Goal: Register for event/course

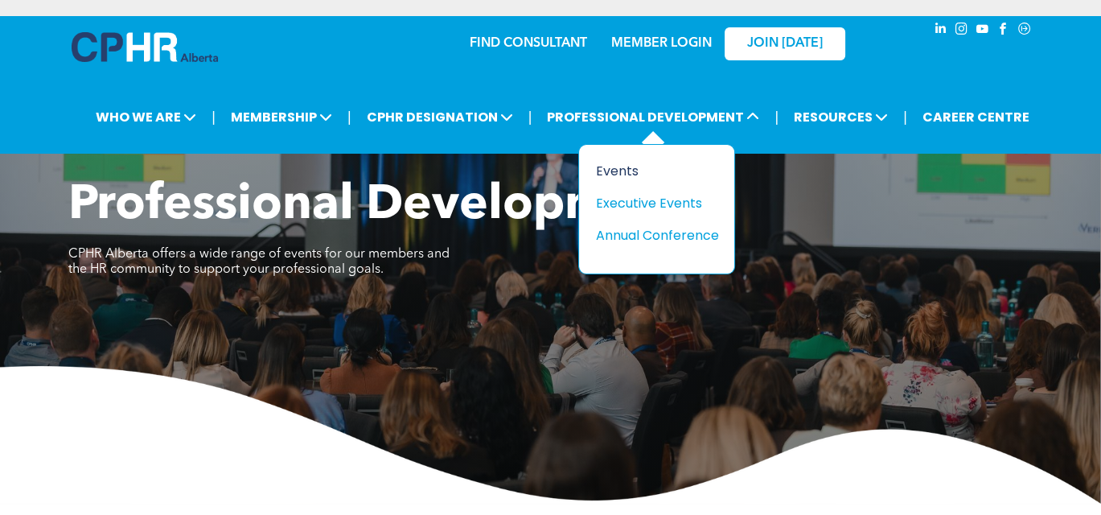
click at [608, 172] on div "Events" at bounding box center [650, 171] width 111 height 20
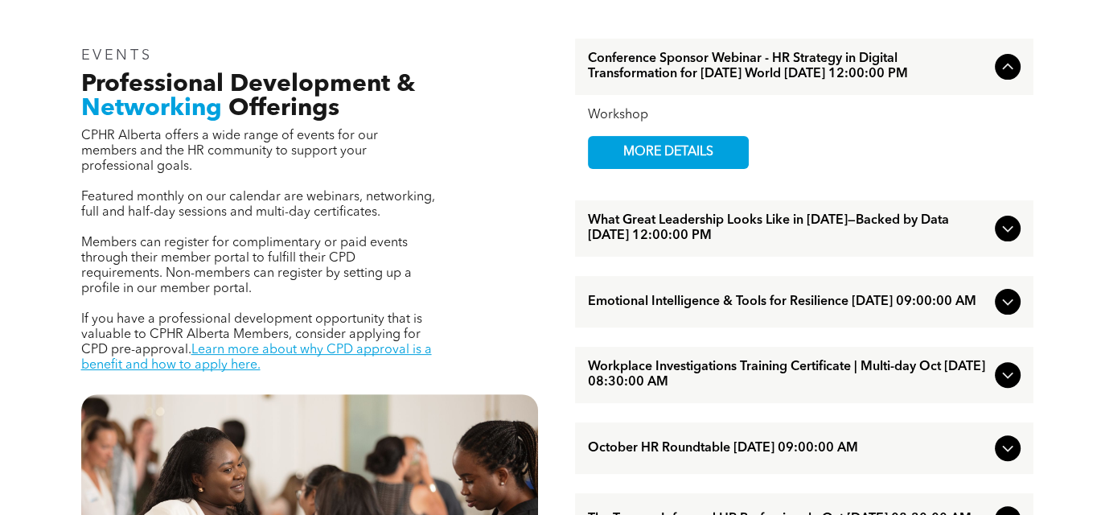
scroll to position [563, 0]
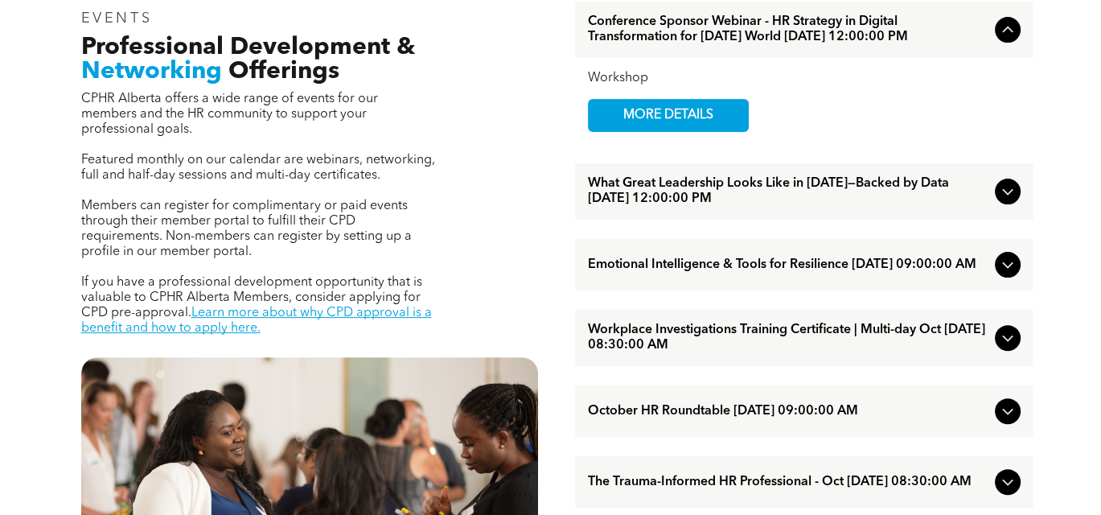
click at [1005, 347] on icon at bounding box center [1007, 337] width 19 height 19
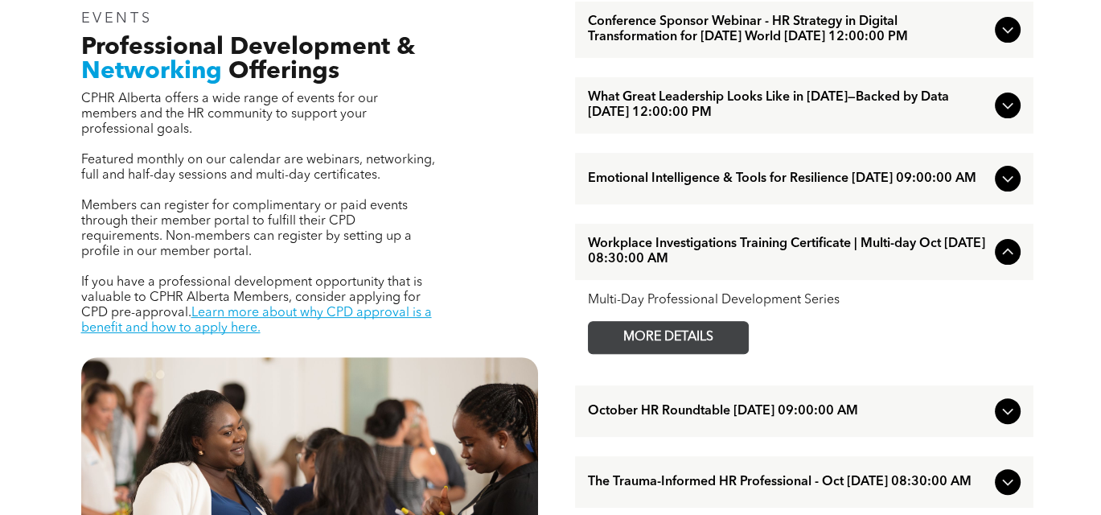
click at [695, 353] on span "MORE DETAILS" at bounding box center [668, 337] width 127 height 31
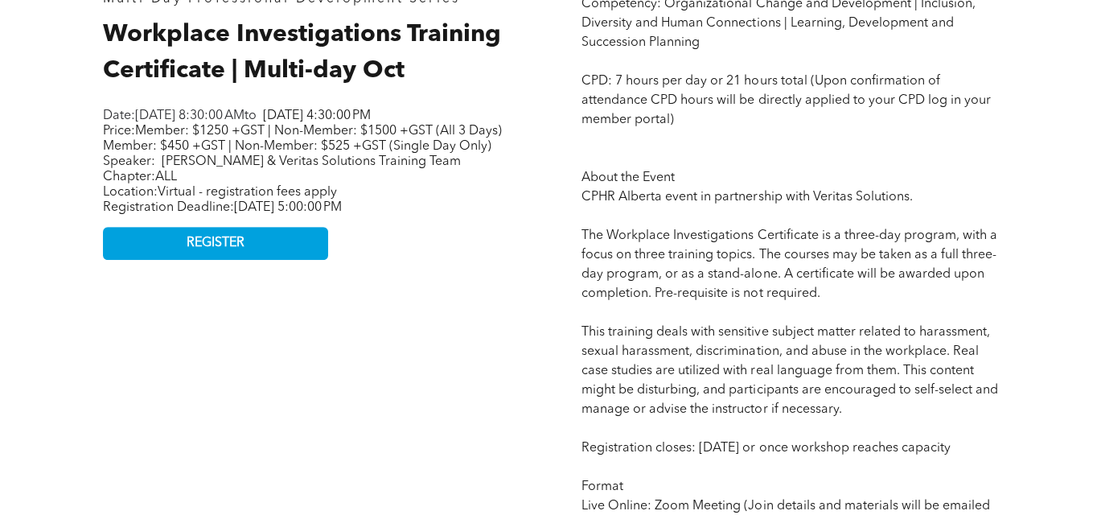
scroll to position [483, 0]
